Goal: Find contact information: Find contact information

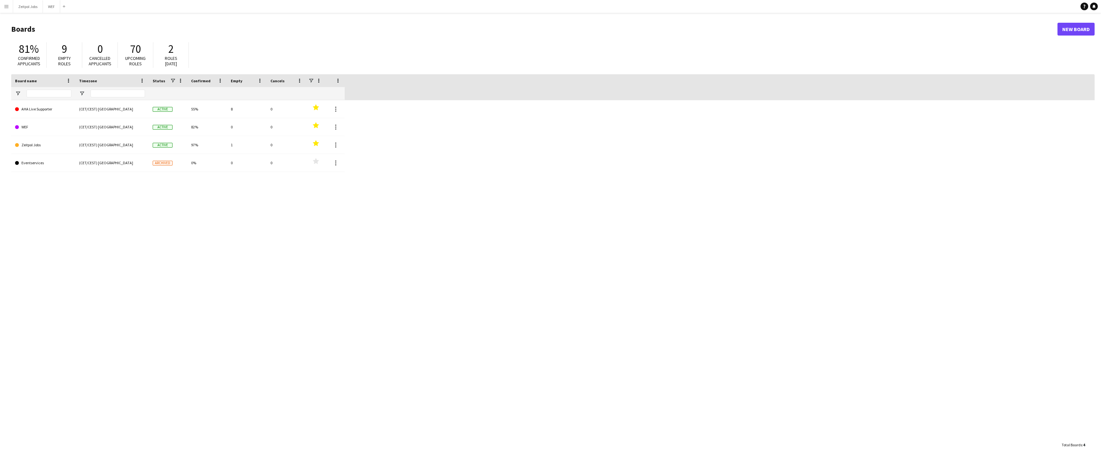
click at [6, 3] on button "Menu" at bounding box center [6, 6] width 13 height 13
drag, startPoint x: 6, startPoint y: 3, endPoint x: 28, endPoint y: 36, distance: 39.0
click at [28, 36] on div "Workforce Workforce" at bounding box center [32, 34] width 64 height 13
click at [45, 34] on div "Workforce Workforce" at bounding box center [32, 34] width 64 height 13
click at [59, 35] on div "Workforce Workforce" at bounding box center [32, 34] width 64 height 13
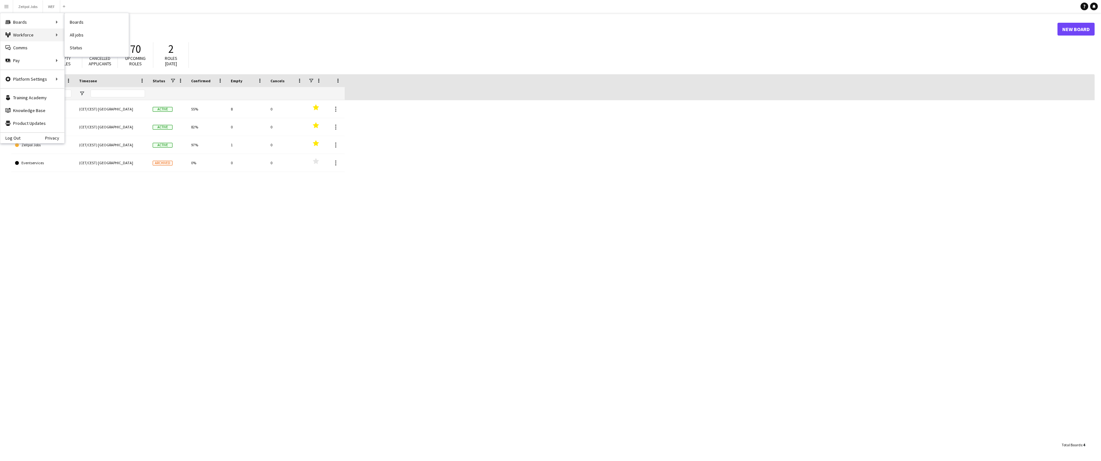
click at [44, 26] on div "Boards Boards" at bounding box center [32, 22] width 64 height 13
click at [45, 36] on div "Workforce Workforce" at bounding box center [32, 34] width 64 height 13
click at [70, 35] on header "Boards New Board" at bounding box center [552, 29] width 1083 height 20
click at [8, 8] on app-icon "Menu" at bounding box center [6, 6] width 5 height 5
click at [80, 35] on link "My Workforce" at bounding box center [97, 34] width 64 height 13
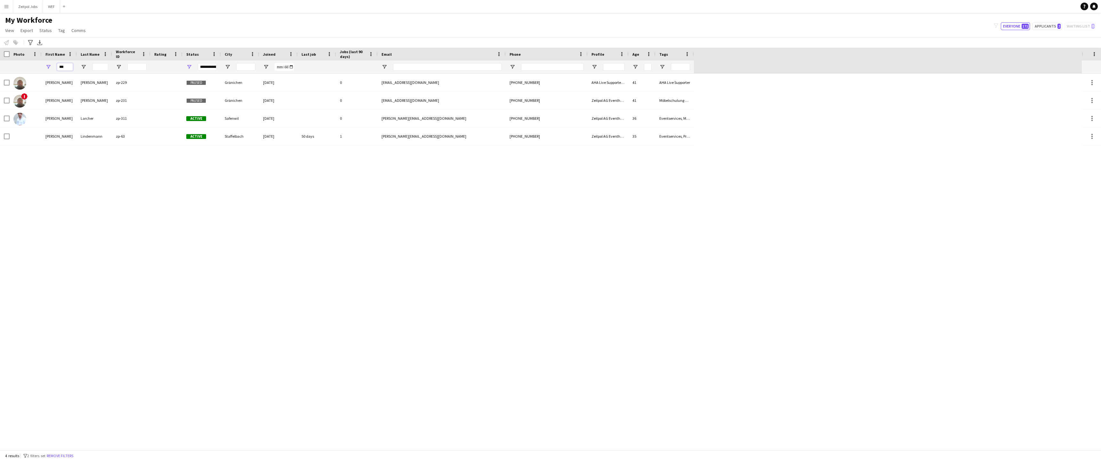
click at [66, 66] on input "***" at bounding box center [65, 67] width 16 height 8
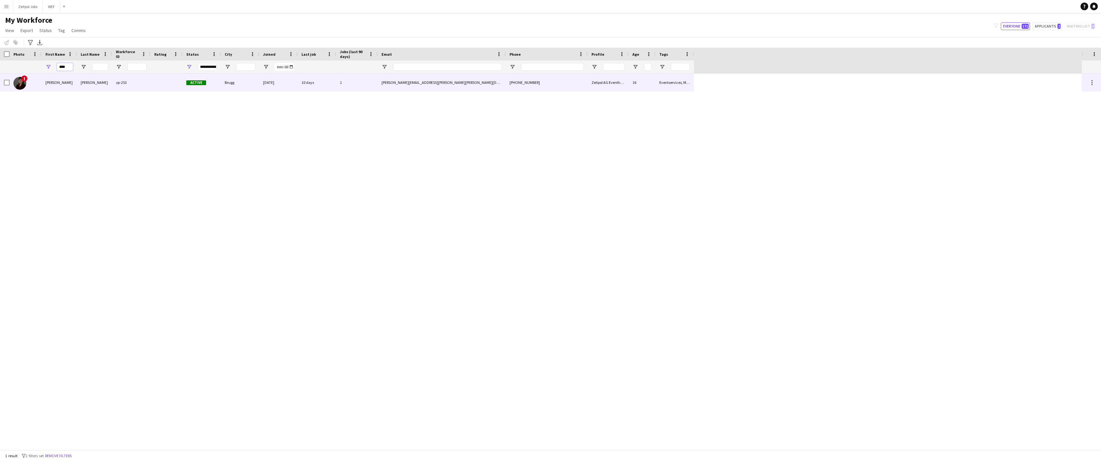
type input "****"
click at [70, 82] on div "[PERSON_NAME]" at bounding box center [59, 83] width 35 height 18
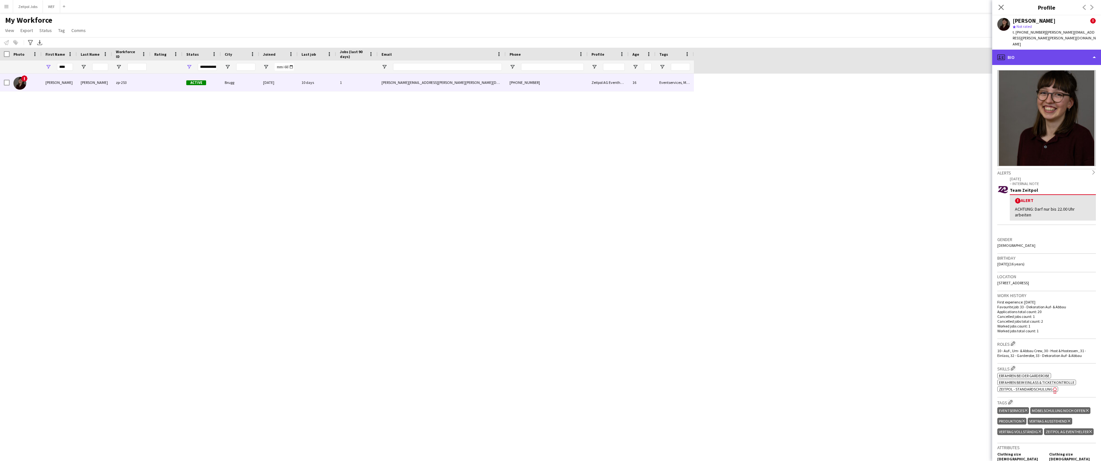
click at [1027, 50] on div "profile Bio" at bounding box center [1046, 57] width 109 height 15
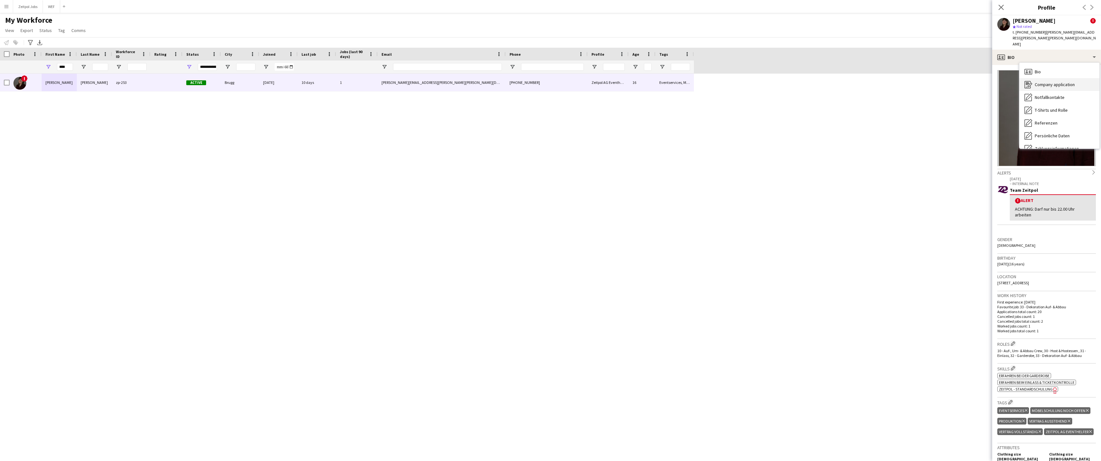
click at [1058, 82] on span "Company application" at bounding box center [1054, 85] width 40 height 6
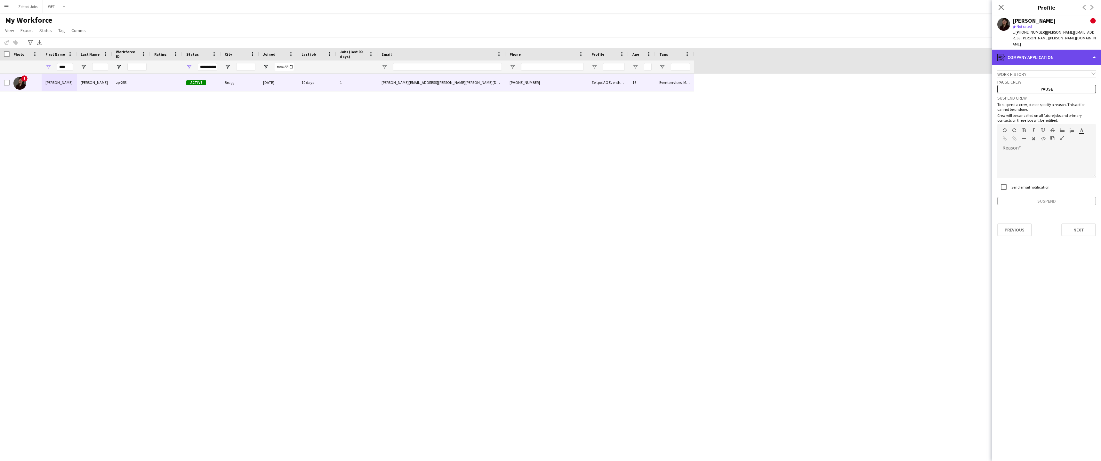
click at [1038, 50] on div "register Company application" at bounding box center [1046, 57] width 109 height 15
click at [1065, 71] on div "Persönliche Daten Persönliche Daten" at bounding box center [1059, 77] width 80 height 13
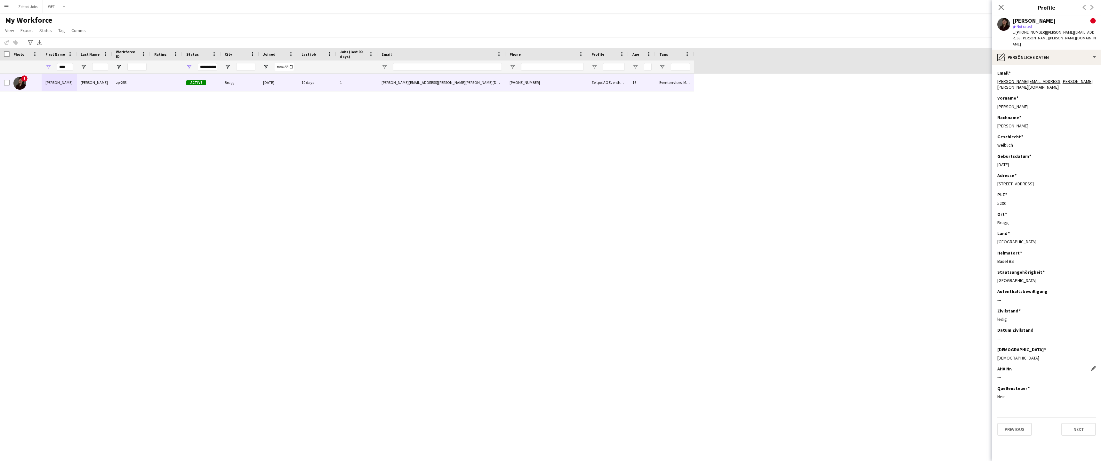
click at [1006, 374] on div "---" at bounding box center [1046, 377] width 99 height 6
click at [999, 374] on div "---" at bounding box center [1046, 377] width 99 height 6
drag, startPoint x: 1058, startPoint y: 71, endPoint x: 994, endPoint y: 70, distance: 64.0
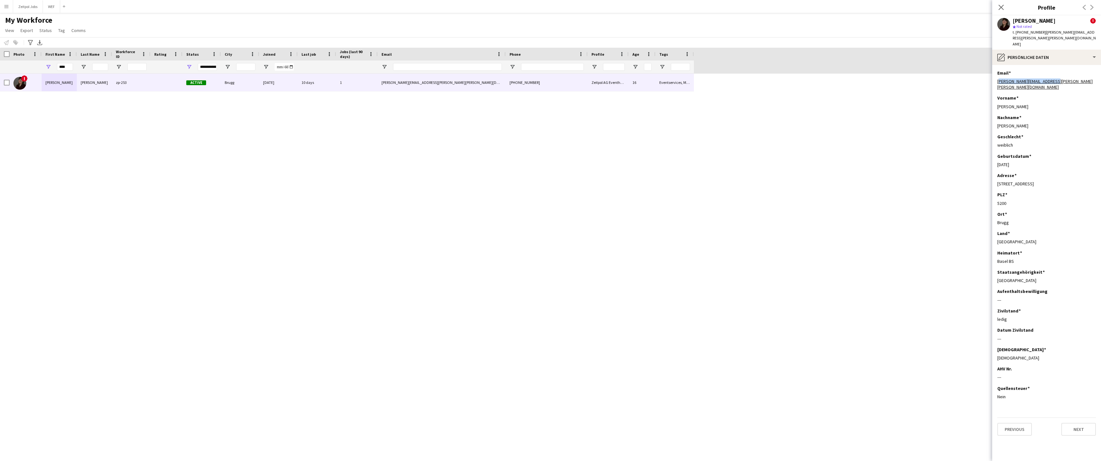
click at [994, 70] on app-section-data-types "Email Edit this field [PERSON_NAME][EMAIL_ADDRESS][PERSON_NAME][PERSON_NAME][DO…" at bounding box center [1046, 263] width 109 height 396
click at [1028, 33] on span "t. [PHONE_NUMBER]" at bounding box center [1028, 32] width 33 height 5
